Goal: Navigation & Orientation: Find specific page/section

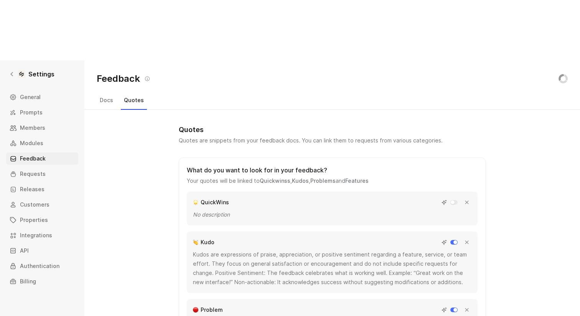
scroll to position [501, 0]
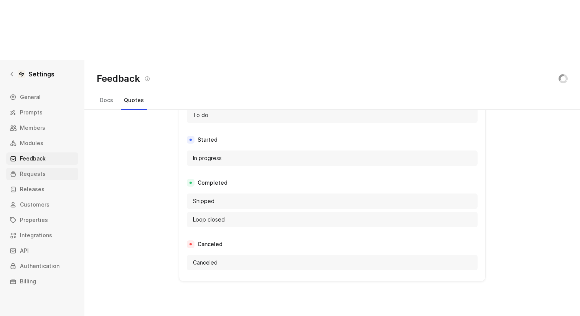
click at [36, 169] on span "Requests" at bounding box center [33, 173] width 26 height 9
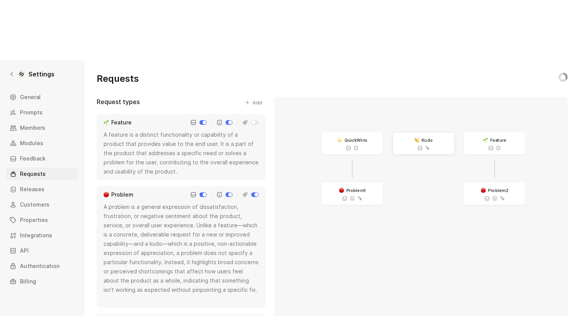
drag, startPoint x: 418, startPoint y: 81, endPoint x: 442, endPoint y: 88, distance: 25.6
click at [442, 132] on div "Kudo" at bounding box center [423, 143] width 61 height 22
click at [438, 132] on div "Kudo" at bounding box center [422, 143] width 61 height 22
click at [393, 111] on span "Kudo" at bounding box center [391, 114] width 11 height 7
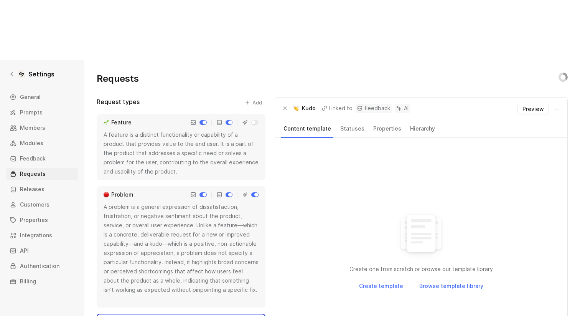
click at [384, 124] on button "Properties" at bounding box center [387, 129] width 33 height 10
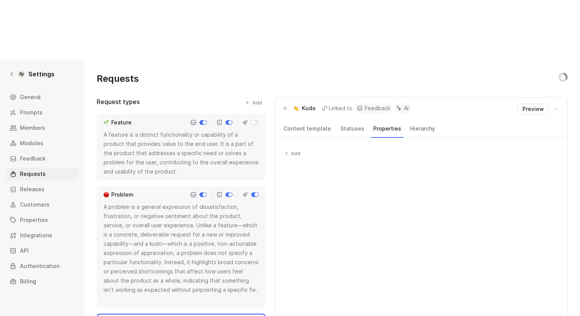
click at [420, 124] on button "Hierarchy" at bounding box center [422, 129] width 31 height 10
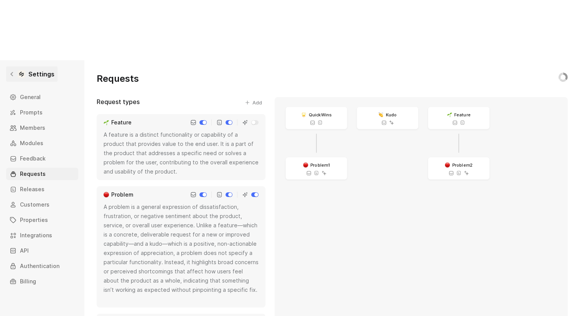
click at [21, 70] on div at bounding box center [22, 74] width 8 height 8
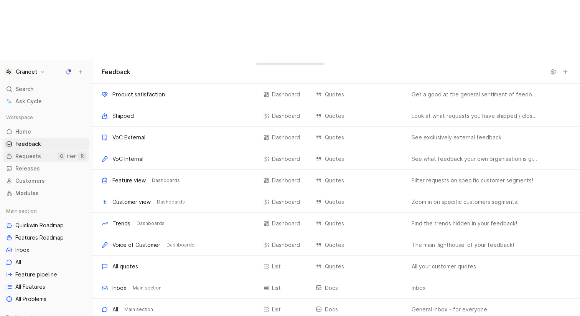
click at [40, 150] on link "Requests G then R" at bounding box center [46, 156] width 86 height 12
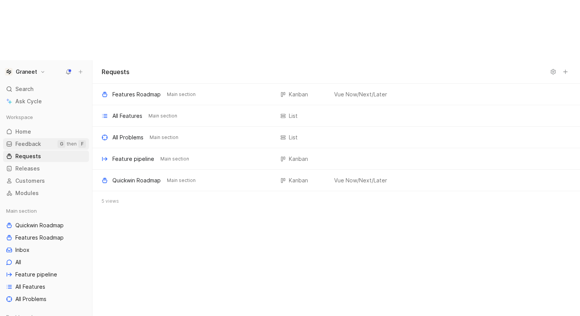
click at [28, 140] on span "Feedback" at bounding box center [28, 144] width 26 height 8
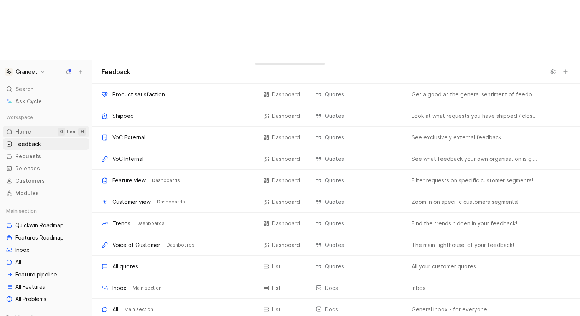
click at [17, 128] on span "Home" at bounding box center [23, 132] width 16 height 8
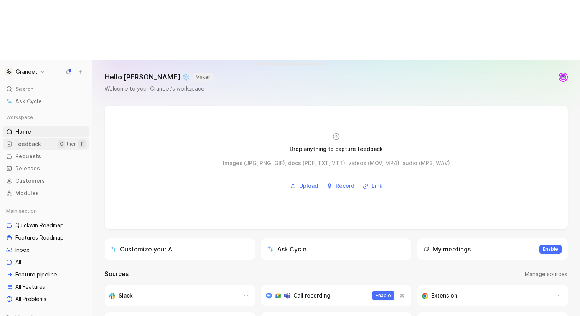
click at [21, 138] on link "Feedback G then F" at bounding box center [46, 144] width 86 height 12
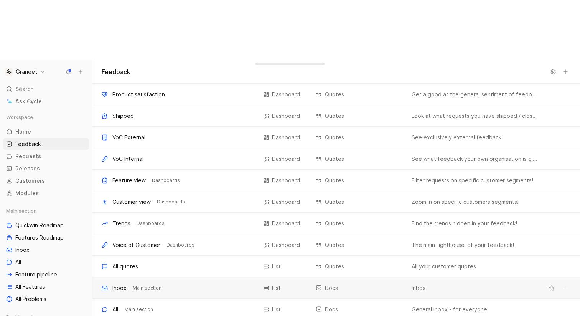
click at [125, 283] on div "Inbox" at bounding box center [119, 287] width 14 height 9
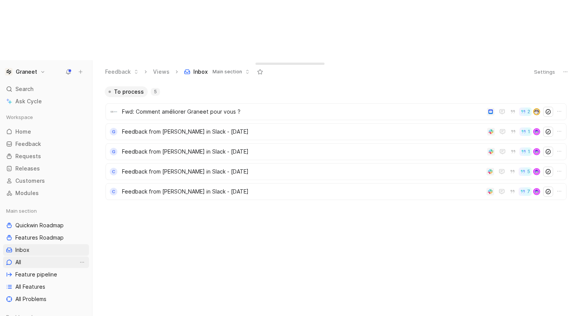
click at [39, 256] on link "All" at bounding box center [46, 262] width 86 height 12
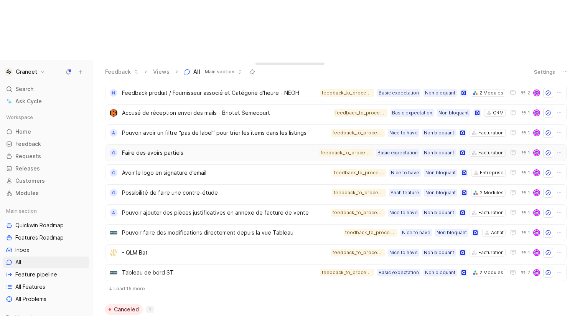
scroll to position [265, 0]
click at [42, 270] on span "Feature pipeline" at bounding box center [36, 274] width 42 height 8
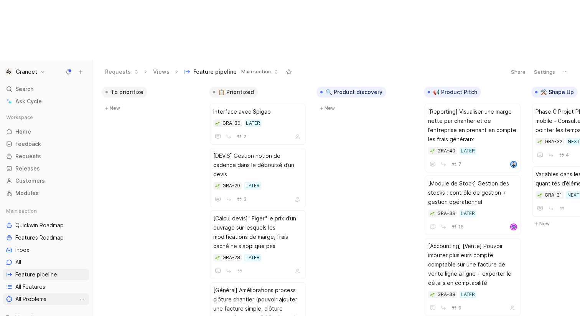
click at [26, 295] on span "All Problems" at bounding box center [30, 299] width 31 height 8
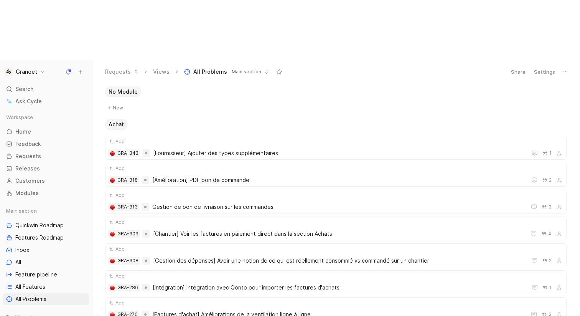
click at [30, 208] on div "Main section Quickwin Roadmap Features Roadmap Inbox All Feature pipeline All F…" at bounding box center [46, 255] width 86 height 100
click at [24, 256] on link "All" at bounding box center [46, 262] width 86 height 12
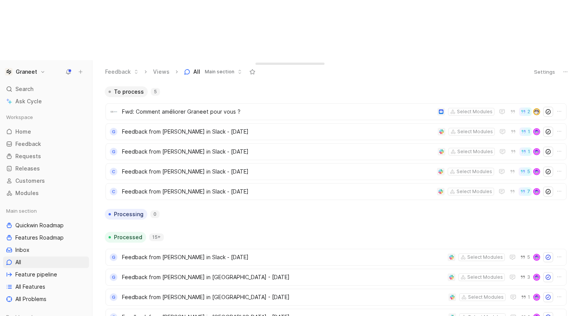
click at [129, 66] on button "Feedback" at bounding box center [122, 72] width 40 height 12
click at [124, 43] on div "Requests" at bounding box center [152, 39] width 77 height 9
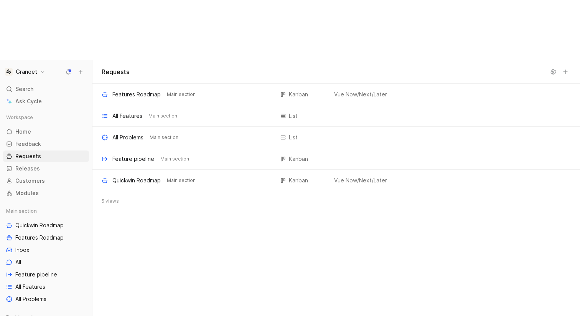
click at [124, 67] on h1 "Requests" at bounding box center [116, 71] width 28 height 9
click at [29, 234] on span "Features Roadmap" at bounding box center [39, 238] width 48 height 8
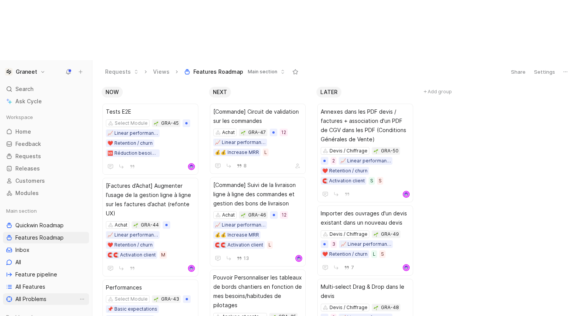
click at [32, 295] on span "All Problems" at bounding box center [30, 299] width 31 height 8
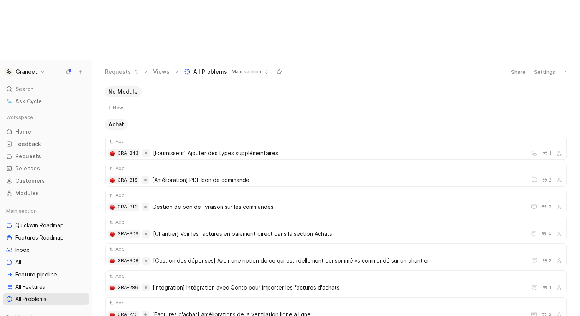
click at [32, 295] on span "All Problems" at bounding box center [30, 299] width 31 height 8
click at [196, 229] on span "[Chantier] Voir les factures en paiement direct dans la section Achats" at bounding box center [338, 233] width 370 height 9
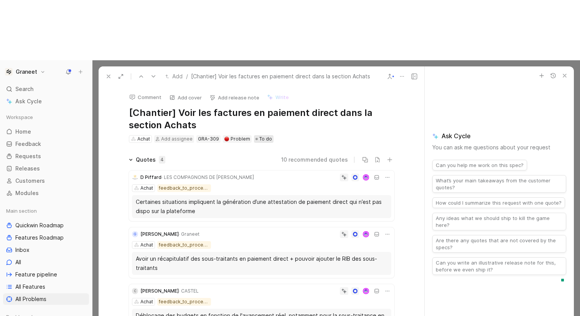
click at [263, 135] on span "To do" at bounding box center [265, 139] width 13 height 8
click at [566, 72] on icon "button" at bounding box center [565, 75] width 6 height 6
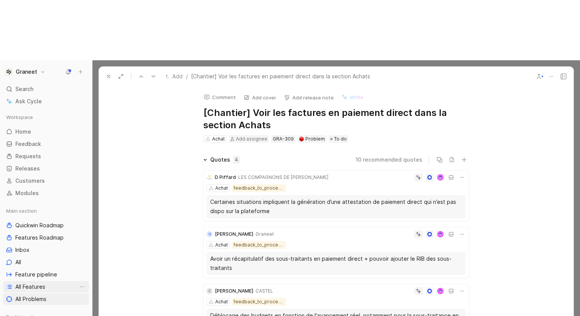
click at [41, 283] on span "All Features" at bounding box center [30, 287] width 30 height 8
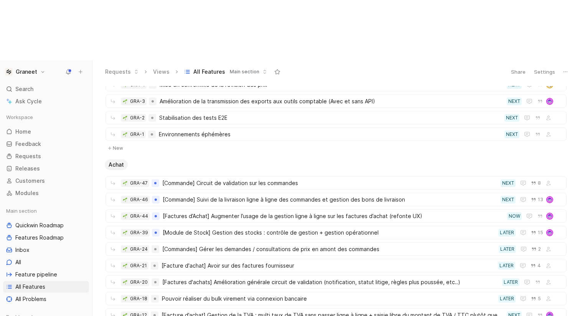
scroll to position [198, 0]
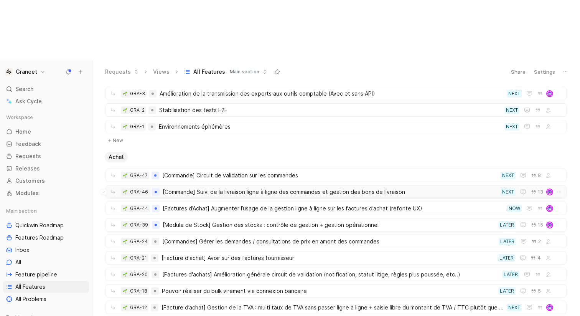
click at [464, 187] on span "[Commande] Suivi de la livraison ligne à ligne des commandes et gestion des bon…" at bounding box center [330, 191] width 335 height 9
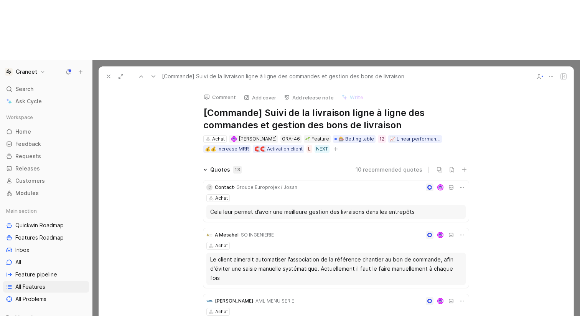
click at [207, 165] on div "Quotes 13" at bounding box center [222, 169] width 44 height 9
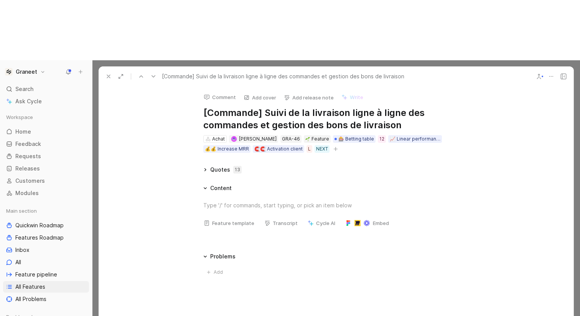
click at [204, 165] on div "Quotes 13" at bounding box center [222, 169] width 44 height 9
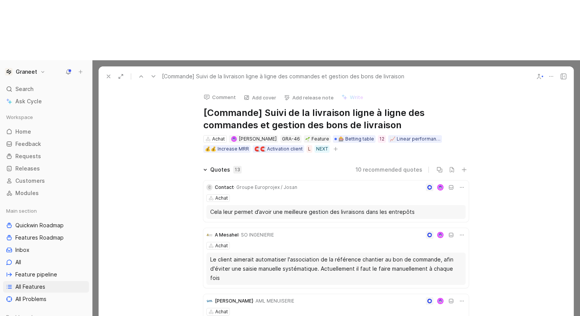
click at [204, 168] on icon at bounding box center [205, 170] width 4 height 4
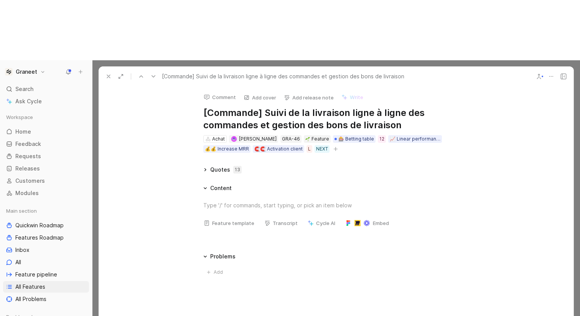
click at [214, 252] on div "Problems" at bounding box center [222, 256] width 25 height 9
click at [211, 252] on div "Problems" at bounding box center [222, 256] width 25 height 9
click at [42, 283] on span "All Features" at bounding box center [30, 287] width 30 height 8
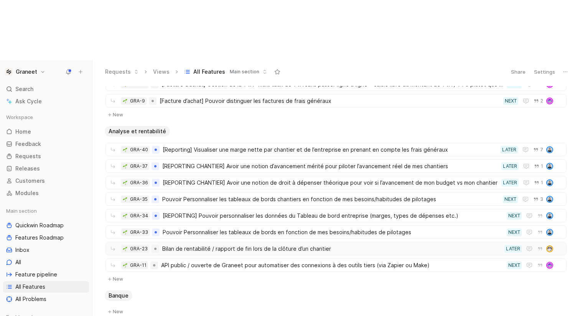
scroll to position [572, 0]
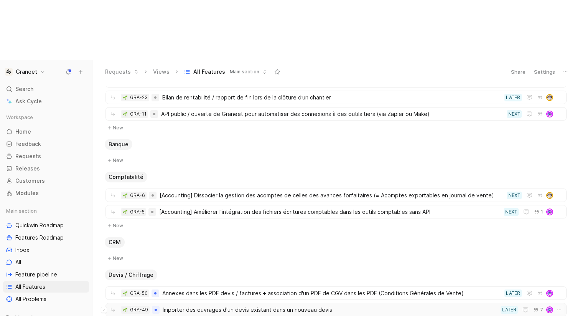
click at [483, 305] on span "Importer des ouvrages d'un devis existant dans un nouveau devis" at bounding box center [330, 309] width 335 height 9
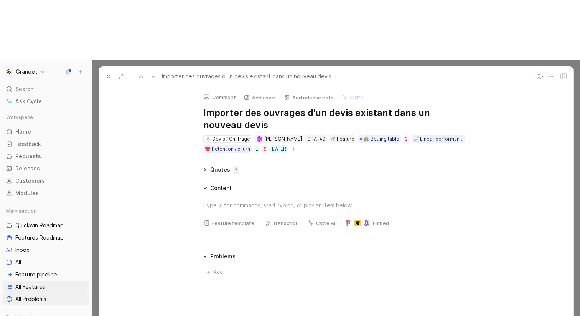
click at [41, 295] on span "All Problems" at bounding box center [30, 299] width 31 height 8
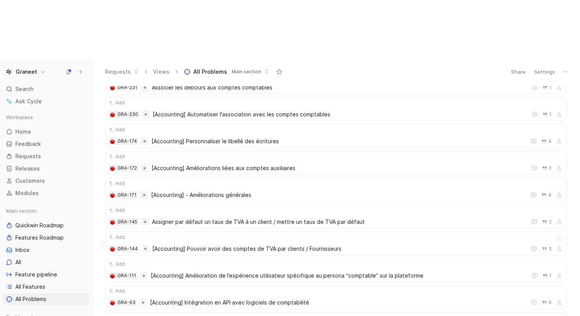
scroll to position [1320, 0]
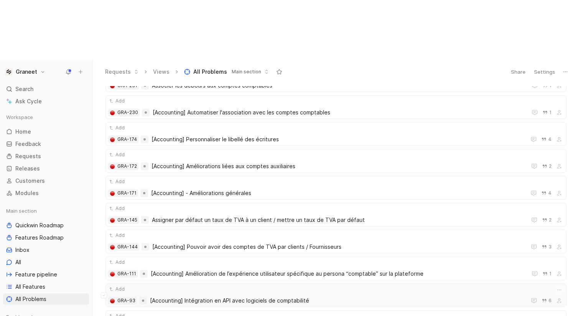
click at [338, 296] on span "[Accounting] Intégration en API avec logiciels de comptabilité" at bounding box center [336, 300] width 373 height 9
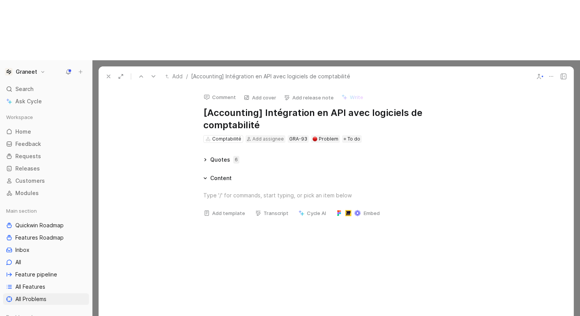
click at [53, 232] on div "Main section Quickwin Roadmap Features Roadmap Inbox All Feature pipeline All F…" at bounding box center [46, 255] width 86 height 100
click at [47, 293] on link "All Problems" at bounding box center [46, 299] width 86 height 12
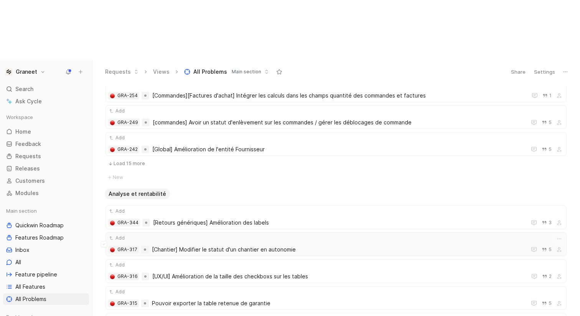
scroll to position [381, 0]
click at [546, 120] on icon "button" at bounding box center [544, 121] width 4 height 3
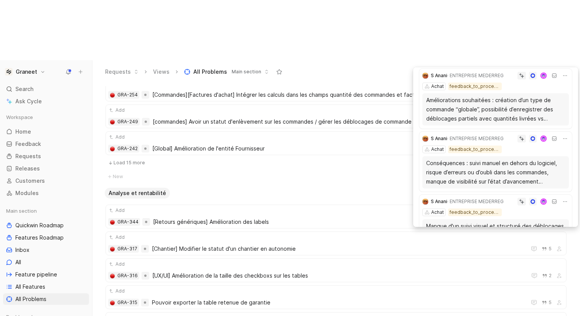
scroll to position [0, 0]
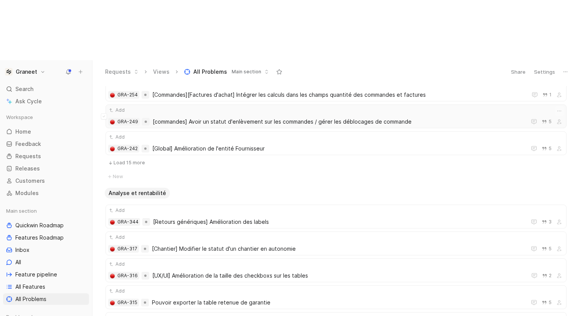
click at [444, 106] on div "Add GRA-249 [commandes] Avoir un statut d'enlèvement sur les commandes / gérer …" at bounding box center [336, 116] width 456 height 20
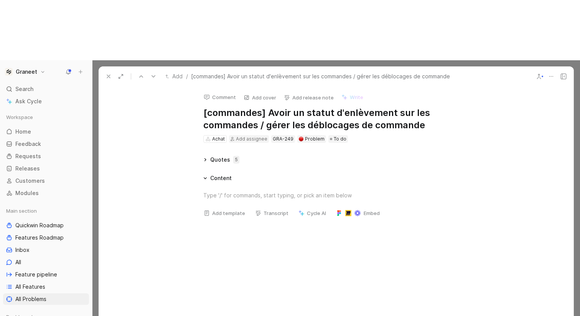
scroll to position [8, 0]
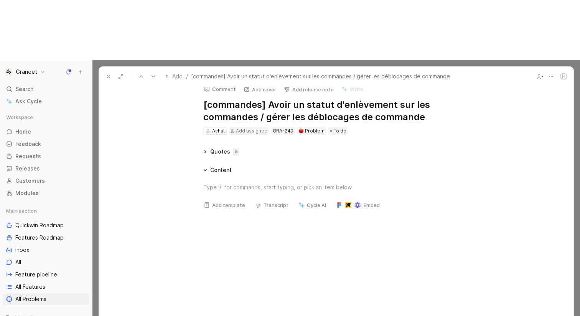
click at [205, 150] on icon at bounding box center [205, 151] width 2 height 3
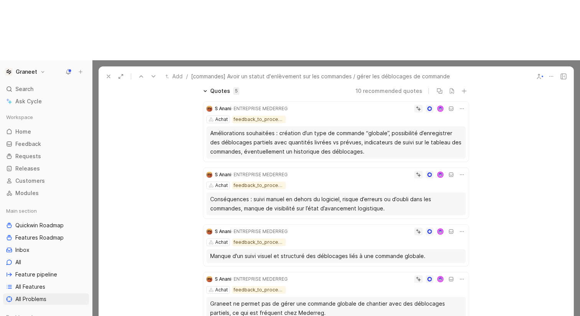
scroll to position [69, 0]
click at [66, 232] on link "Features Roadmap" at bounding box center [46, 238] width 86 height 12
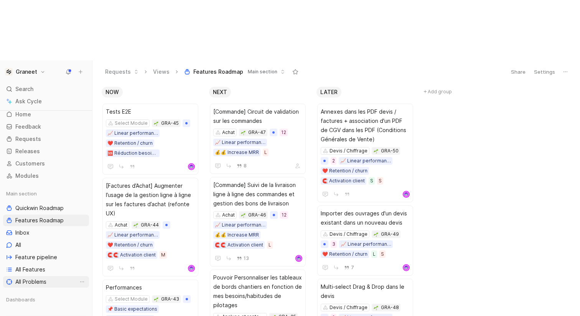
scroll to position [26, 0]
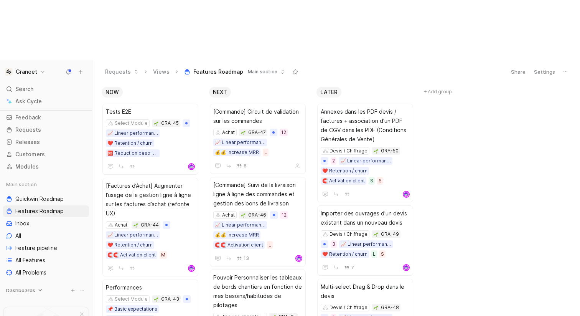
click at [30, 286] on span "Dashboards" at bounding box center [20, 290] width 29 height 8
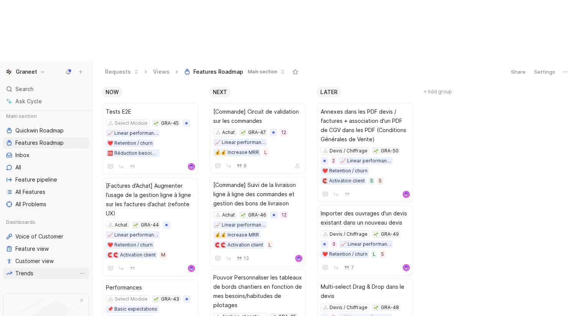
scroll to position [96, 0]
click at [33, 244] on span "Feature view" at bounding box center [31, 248] width 33 height 8
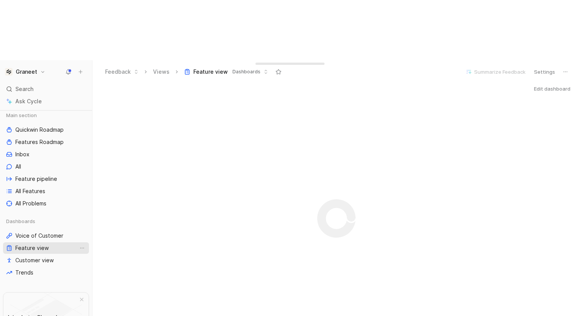
click at [33, 242] on link "Feature view" at bounding box center [46, 248] width 86 height 12
click at [34, 232] on span "Voice of Customer" at bounding box center [39, 236] width 48 height 8
click at [313, 83] on div "Edit dashboard" at bounding box center [336, 88] width 488 height 11
click at [548, 66] on button "Settings" at bounding box center [544, 71] width 28 height 11
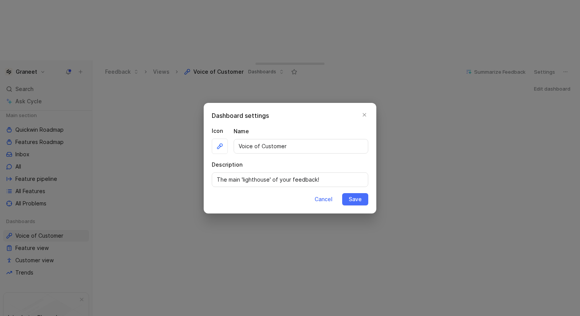
click at [547, 10] on div at bounding box center [290, 158] width 580 height 316
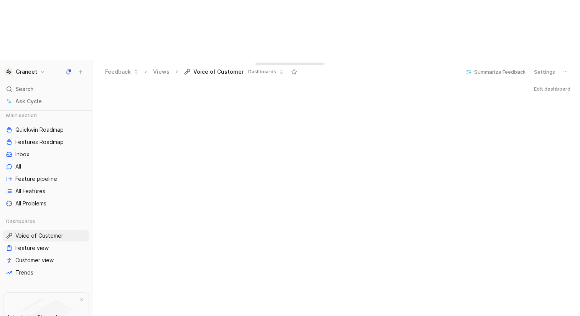
click at [549, 83] on button "Edit dashboard" at bounding box center [551, 88] width 43 height 11
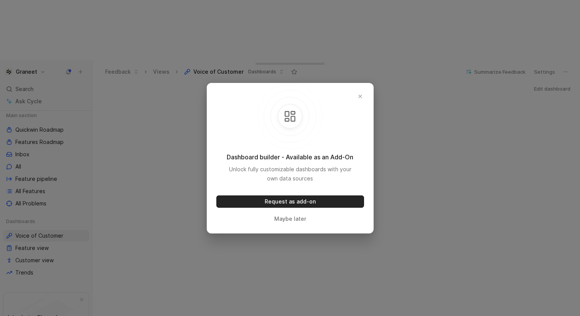
click at [313, 201] on button "Request as add-on" at bounding box center [290, 201] width 148 height 12
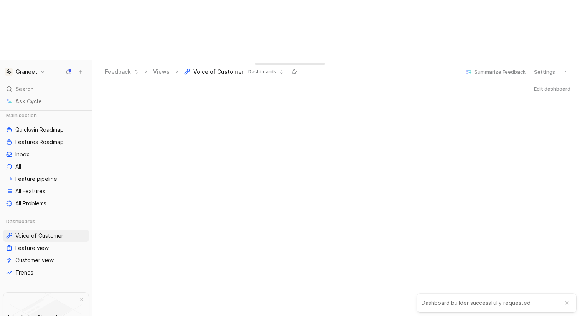
click at [548, 83] on button "Edit dashboard" at bounding box center [551, 88] width 43 height 11
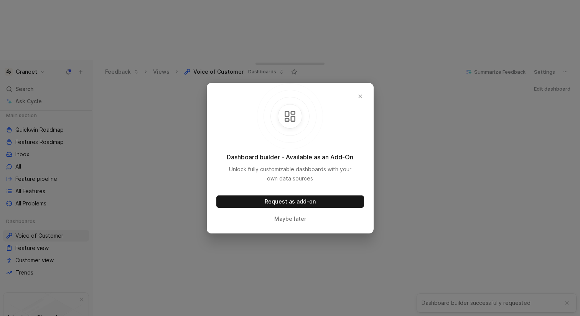
click at [466, 39] on div at bounding box center [290, 158] width 580 height 316
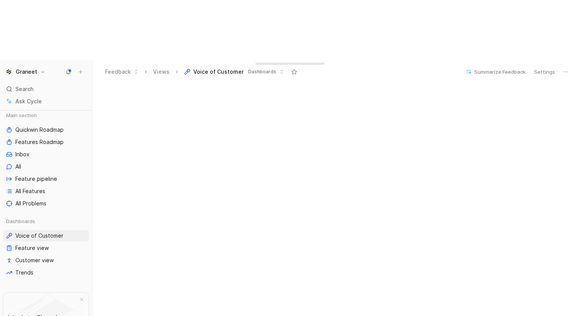
scroll to position [268, 0]
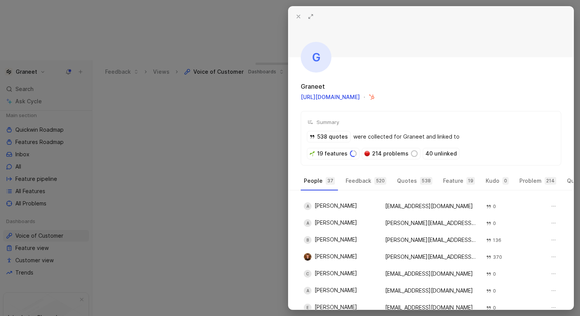
click at [297, 13] on button at bounding box center [298, 16] width 11 height 11
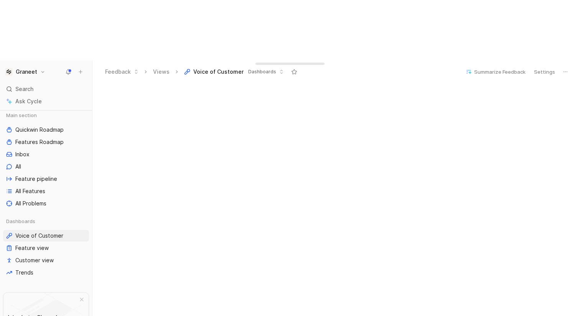
scroll to position [319, 0]
click at [44, 267] on link "Trends" at bounding box center [46, 273] width 86 height 12
click at [43, 256] on span "Customer view" at bounding box center [34, 260] width 38 height 8
click at [61, 242] on link "Feature view" at bounding box center [46, 248] width 86 height 12
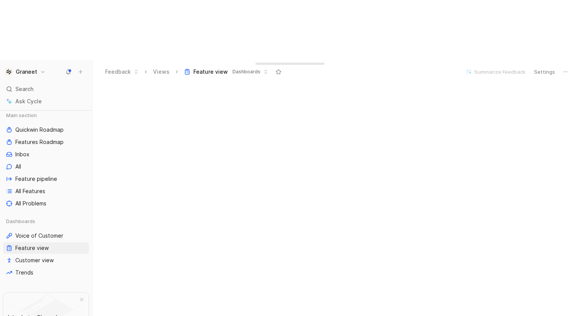
scroll to position [99, 0]
click at [37, 232] on span "Voice of Customer" at bounding box center [39, 236] width 48 height 8
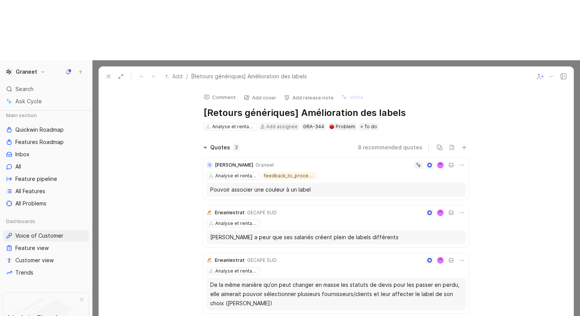
click at [108, 73] on icon at bounding box center [108, 76] width 6 height 6
